Goal: Check status

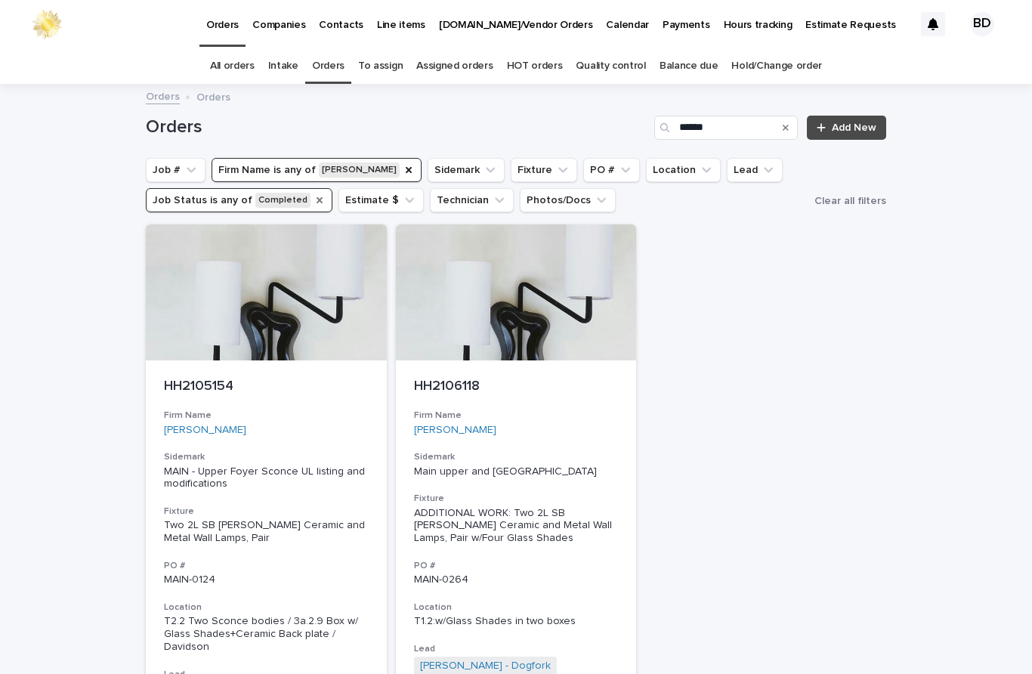
click at [313, 194] on icon "Job Status" at bounding box center [319, 200] width 12 height 12
click at [381, 158] on button "Firm Name is any of [PERSON_NAME]" at bounding box center [316, 170] width 210 height 24
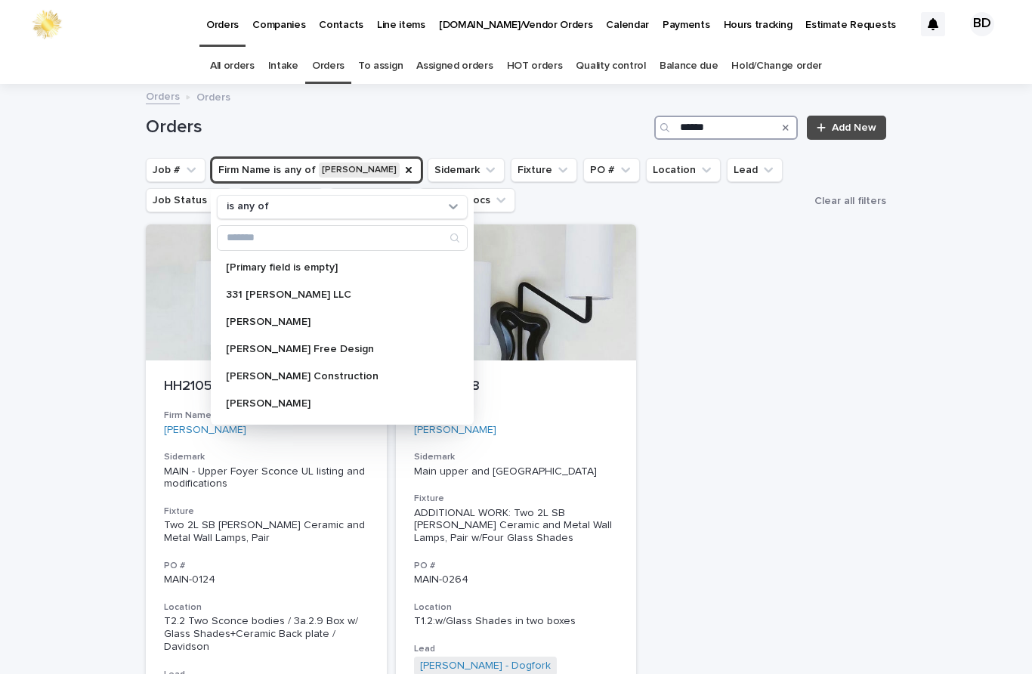
click at [727, 116] on input "*****" at bounding box center [725, 128] width 143 height 24
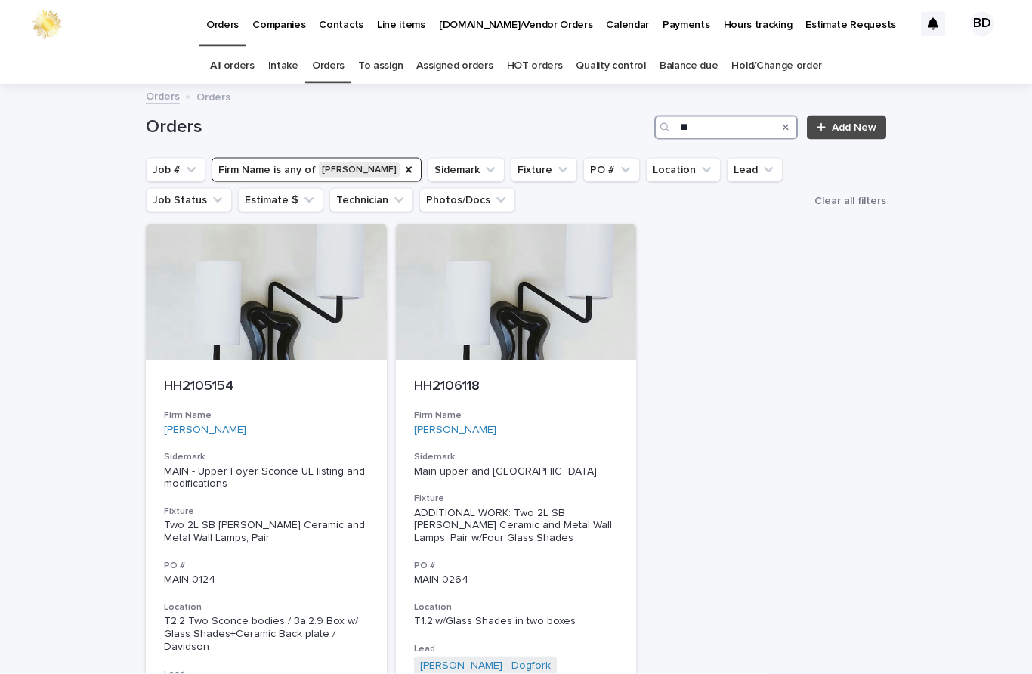
type input "*"
click at [396, 158] on button "Firm Name is any of [PERSON_NAME]" at bounding box center [316, 170] width 210 height 24
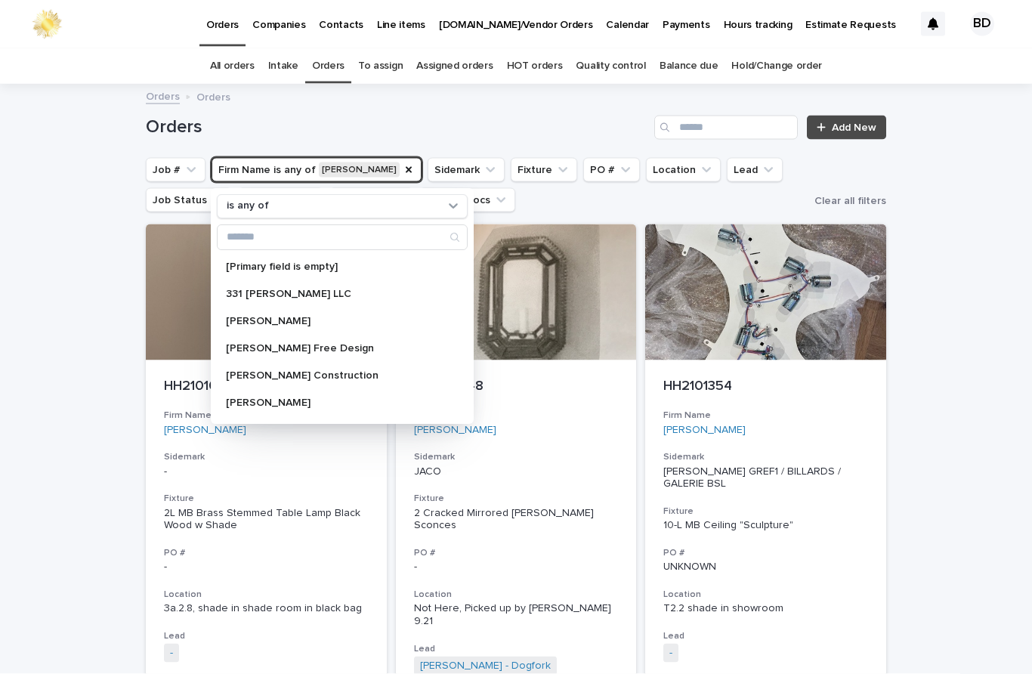
click at [393, 158] on button "Firm Name is any of [PERSON_NAME]" at bounding box center [316, 170] width 210 height 24
click at [402, 164] on icon "Firm Name" at bounding box center [408, 170] width 12 height 12
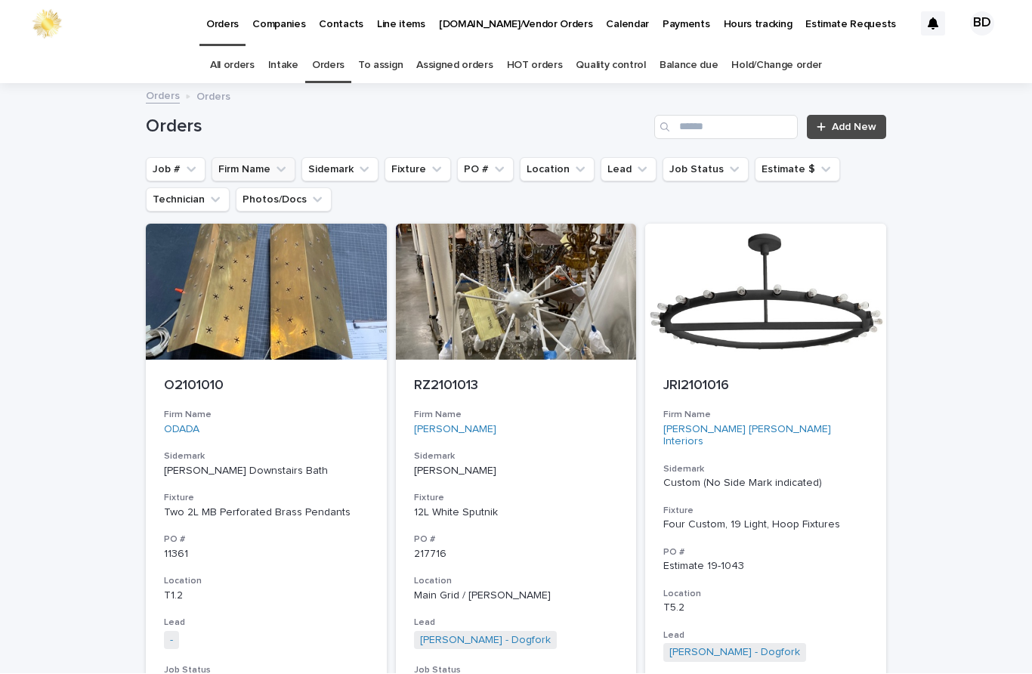
click at [609, 48] on link "Quality control" at bounding box center [609, 65] width 69 height 35
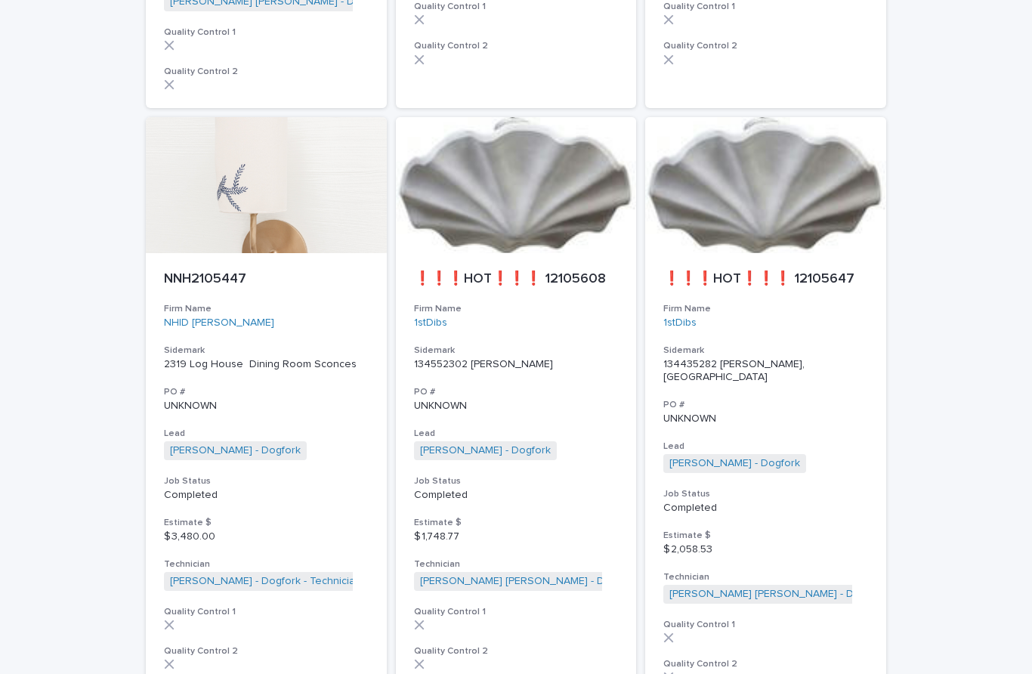
scroll to position [1302, 0]
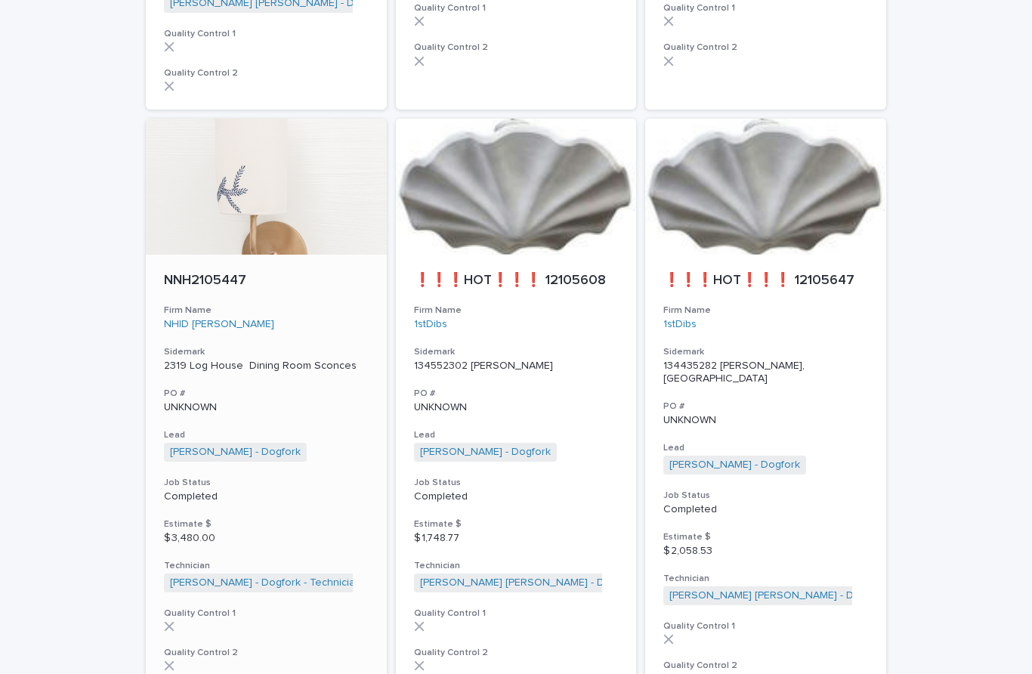
click at [224, 254] on div "NNH2105447 Firm Name NHID [PERSON_NAME] Sidemark 2319 Log House Dining Room Sco…" at bounding box center [266, 471] width 241 height 434
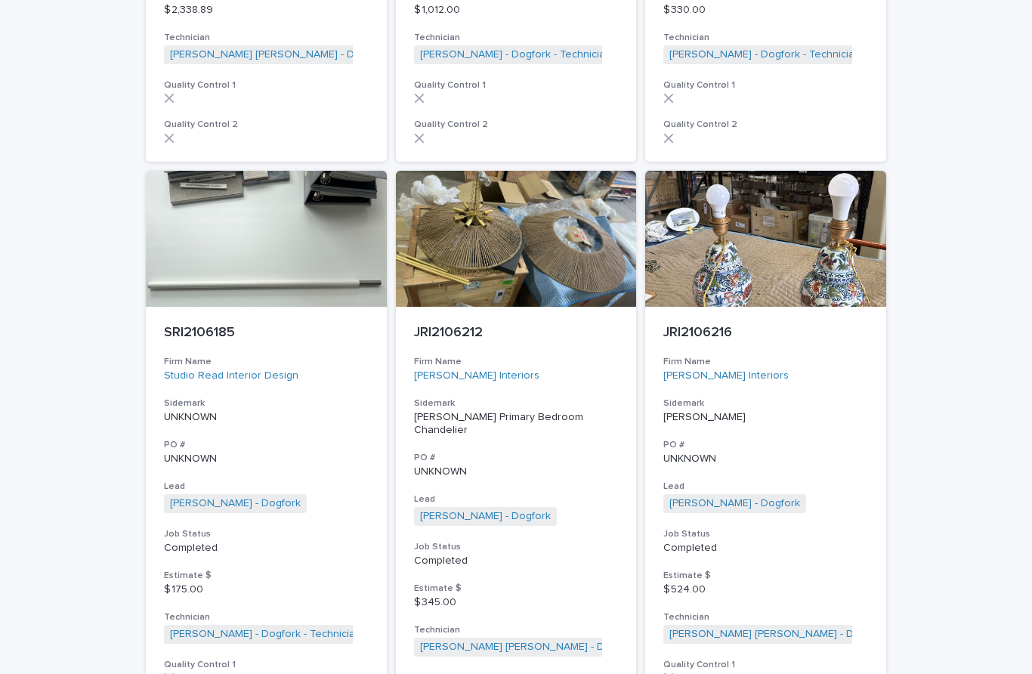
scroll to position [3604, 0]
click at [736, 325] on p "JRI2106216" at bounding box center [765, 333] width 205 height 17
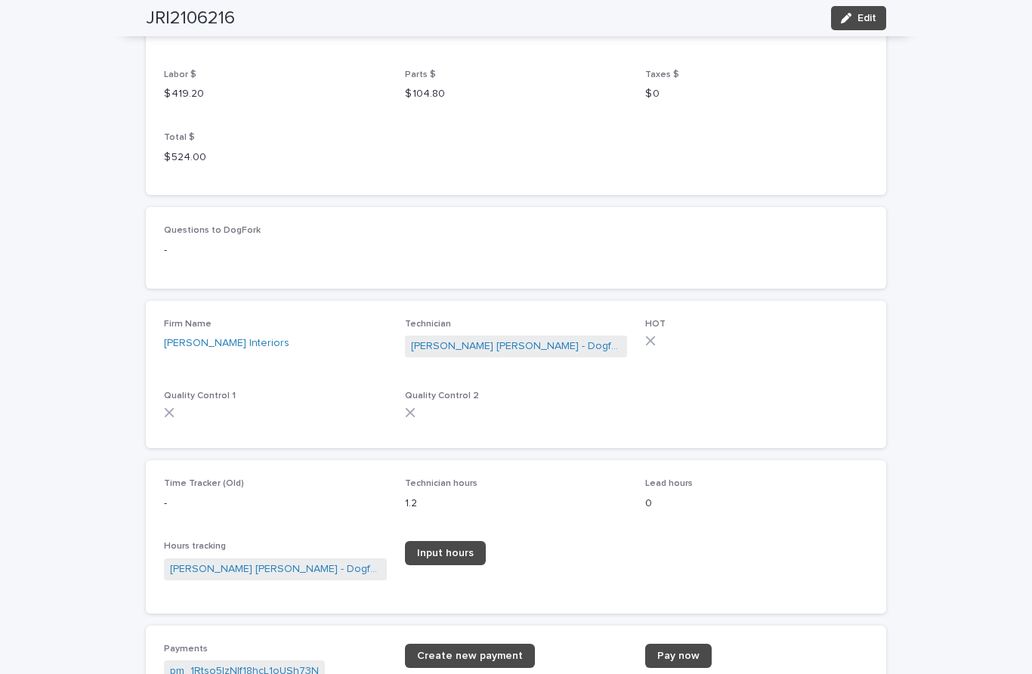
scroll to position [1421, 0]
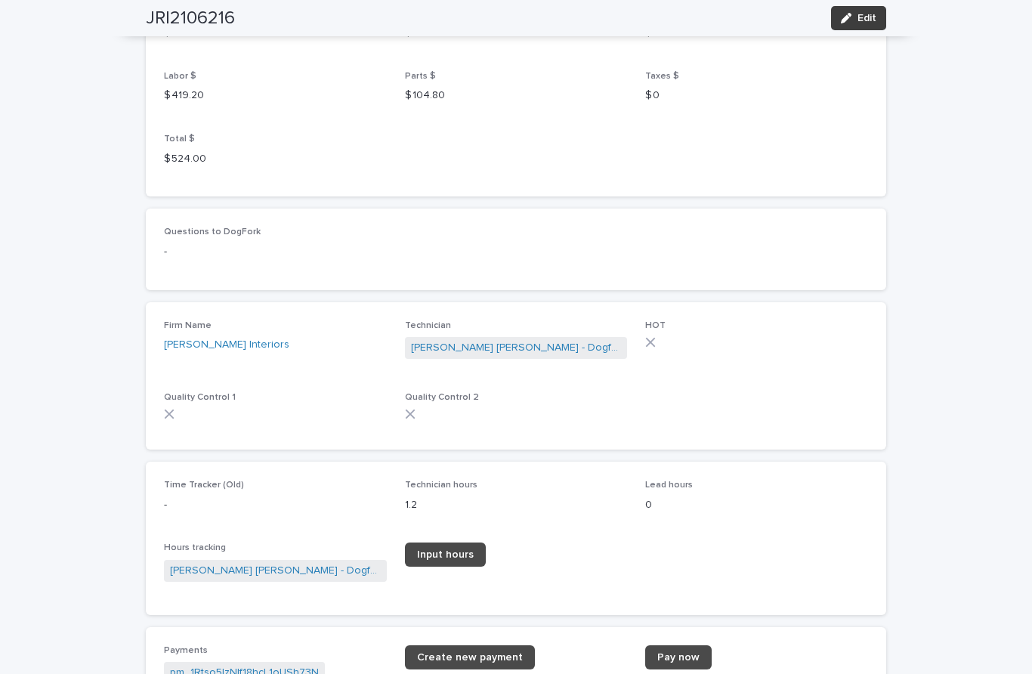
click at [868, 23] on span "Edit" at bounding box center [866, 18] width 19 height 11
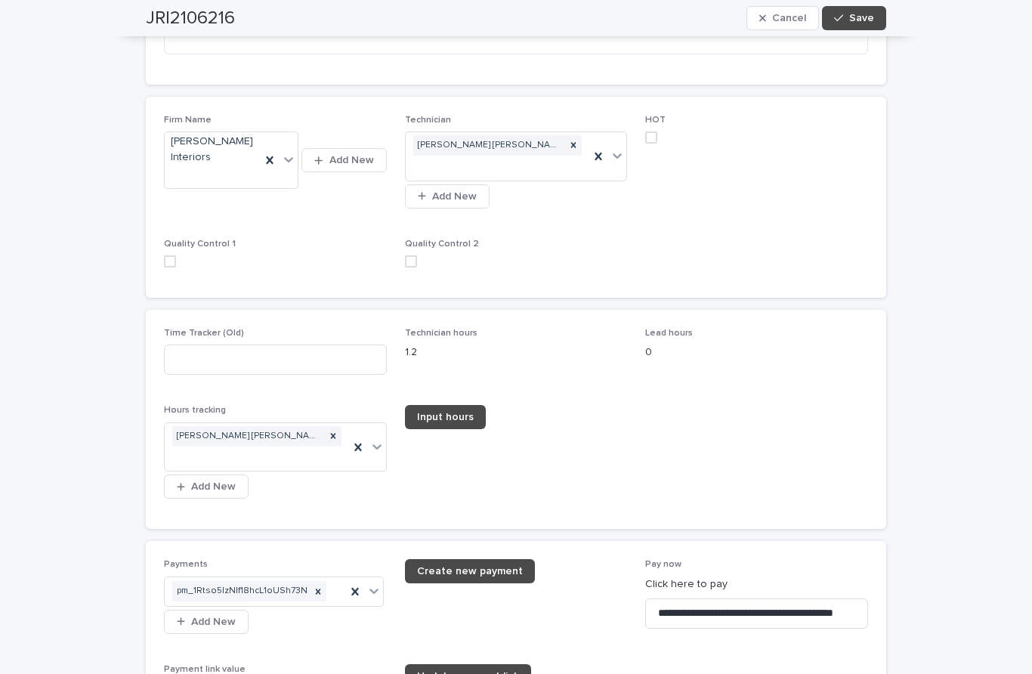
scroll to position [1970, 0]
click at [416, 255] on span at bounding box center [411, 261] width 12 height 12
click at [182, 255] on label at bounding box center [275, 261] width 223 height 12
